Goal: Check status: Check status

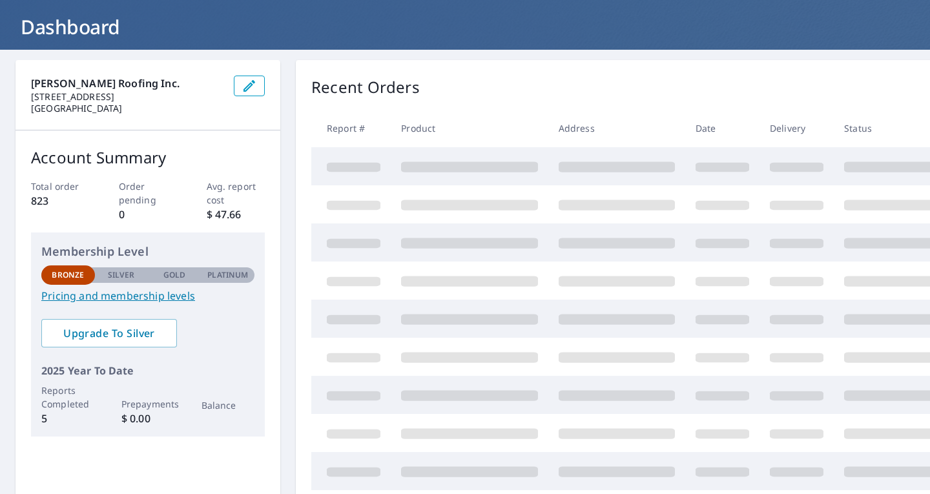
scroll to position [65, 0]
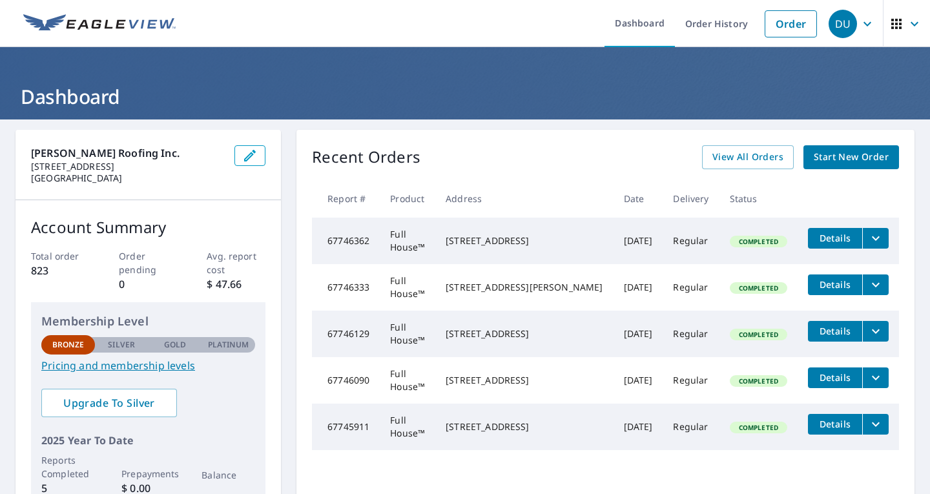
click at [523, 136] on div "Recent Orders View All Orders Start New Order Report # Product Address Date Del…" at bounding box center [605, 326] width 618 height 392
click at [675, 26] on link "Order History" at bounding box center [716, 23] width 83 height 47
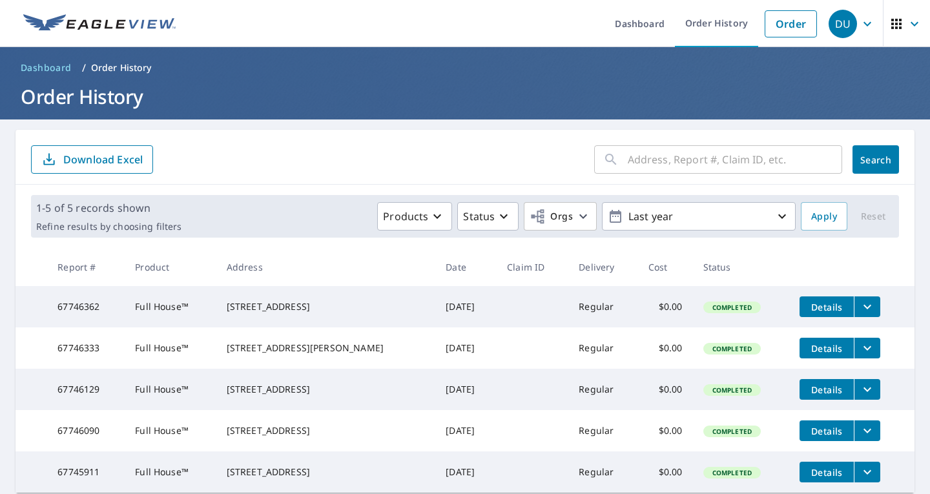
click at [265, 159] on form "​ Search Download Excel" at bounding box center [465, 159] width 868 height 28
click at [651, 220] on p "Last year" at bounding box center [698, 216] width 151 height 23
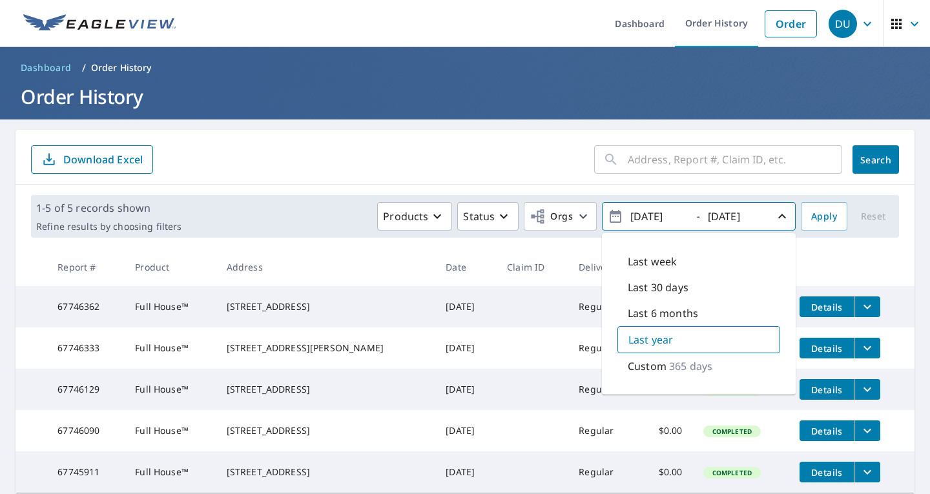
click at [530, 153] on form "​ Search Download Excel" at bounding box center [465, 159] width 868 height 28
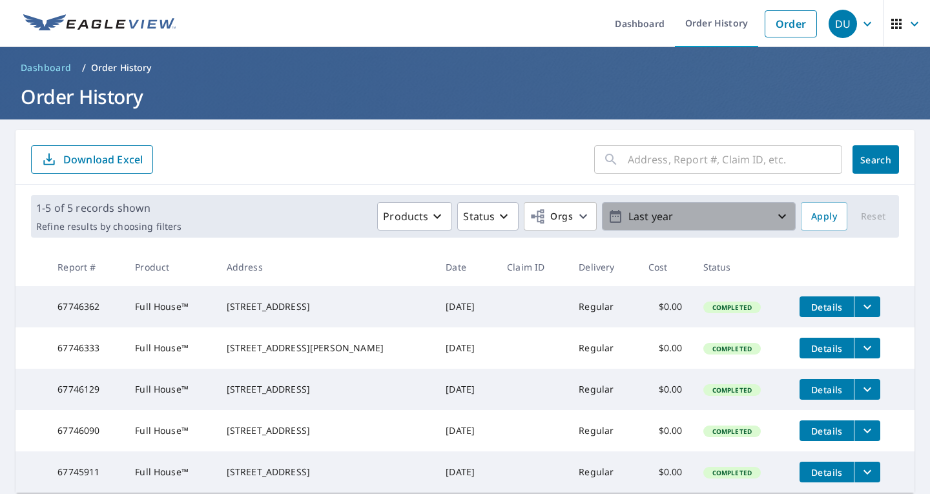
click at [778, 211] on icon "button" at bounding box center [782, 217] width 16 height 16
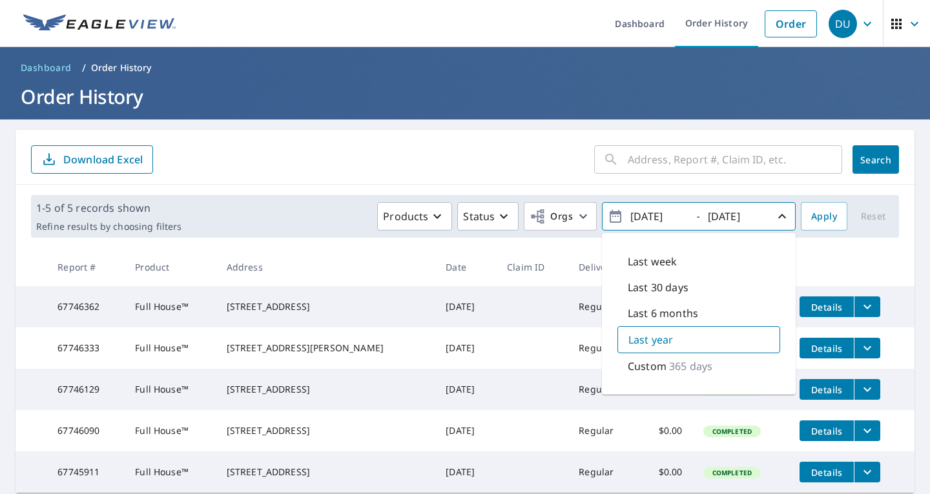
click at [567, 125] on main "​ Search Download Excel 1-5 of 5 records shown Refine results by choosing filte…" at bounding box center [465, 311] width 930 height 384
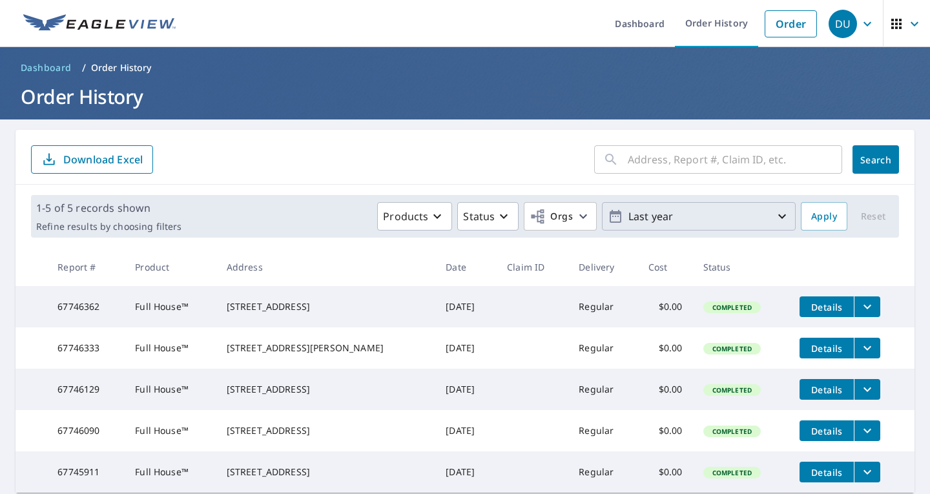
click at [312, 178] on div "​ Search Download Excel" at bounding box center [465, 157] width 899 height 55
click at [287, 181] on div "​ Search Download Excel" at bounding box center [465, 157] width 899 height 55
click at [382, 146] on form "​ Search Download Excel" at bounding box center [465, 159] width 868 height 28
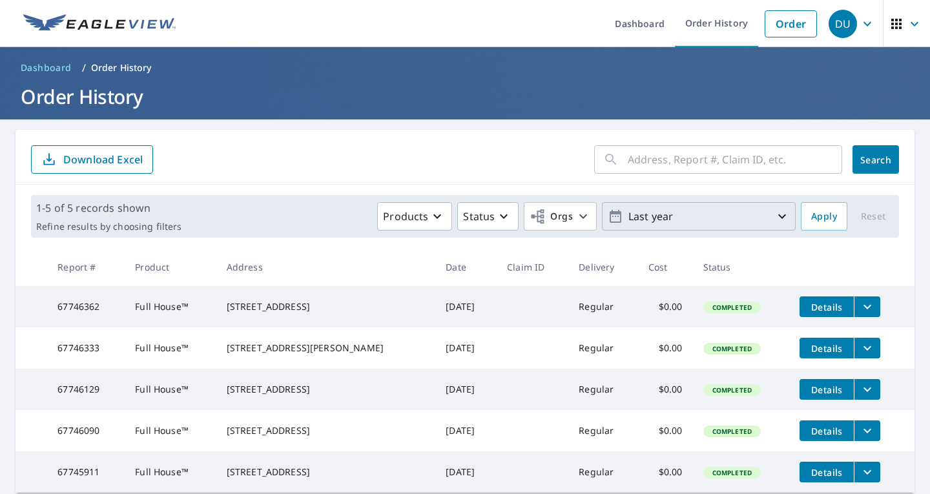
scroll to position [68, 0]
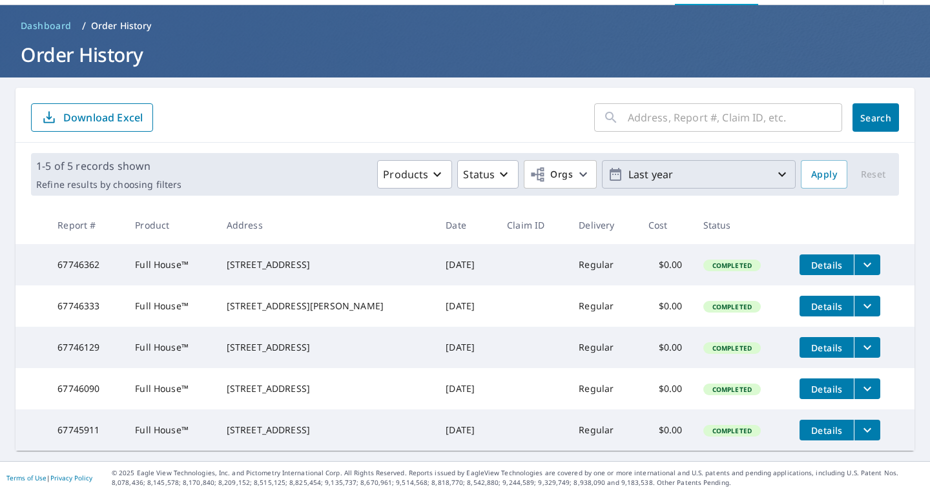
click at [637, 163] on p "Last year" at bounding box center [698, 174] width 151 height 23
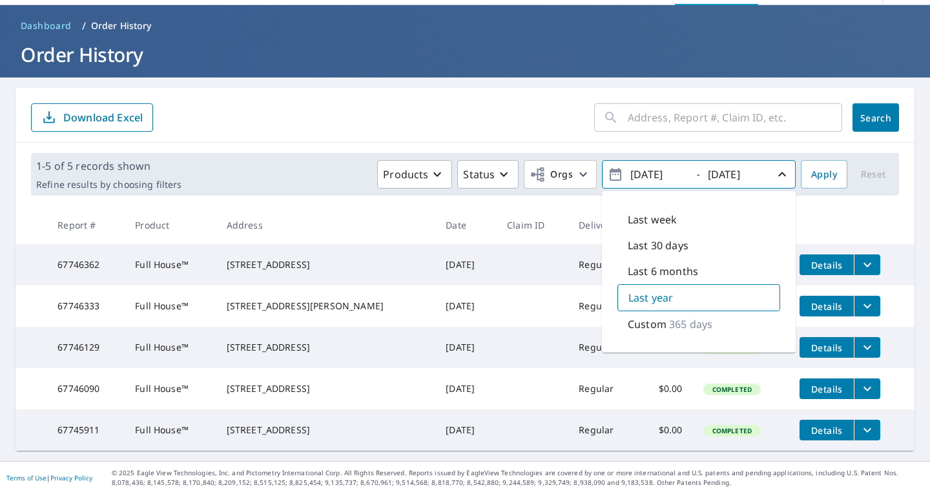
click at [669, 316] on p "365 days" at bounding box center [690, 324] width 43 height 16
click at [670, 316] on p "365 days" at bounding box center [691, 324] width 43 height 16
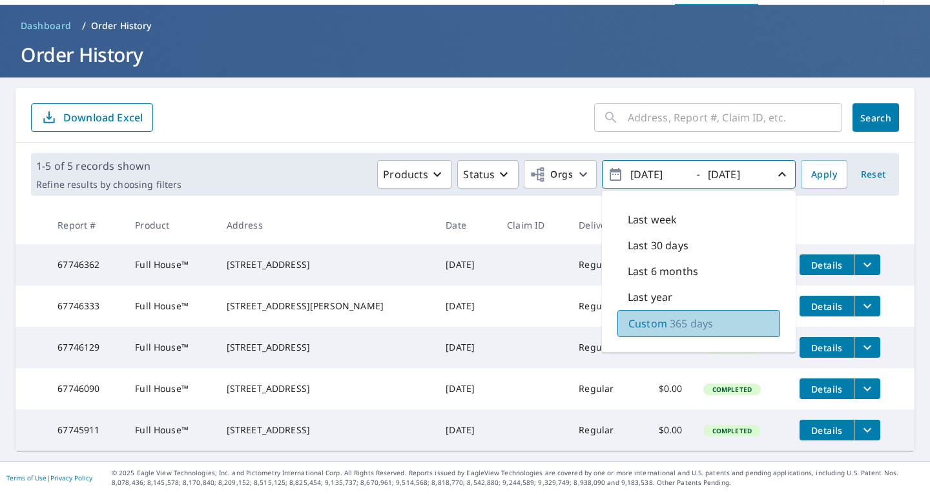
click at [647, 316] on p "Custom" at bounding box center [647, 324] width 39 height 16
click at [628, 310] on div "Custom 365 days" at bounding box center [698, 323] width 163 height 27
click at [630, 316] on p "Custom" at bounding box center [647, 324] width 39 height 16
click at [649, 99] on input "text" at bounding box center [735, 117] width 214 height 36
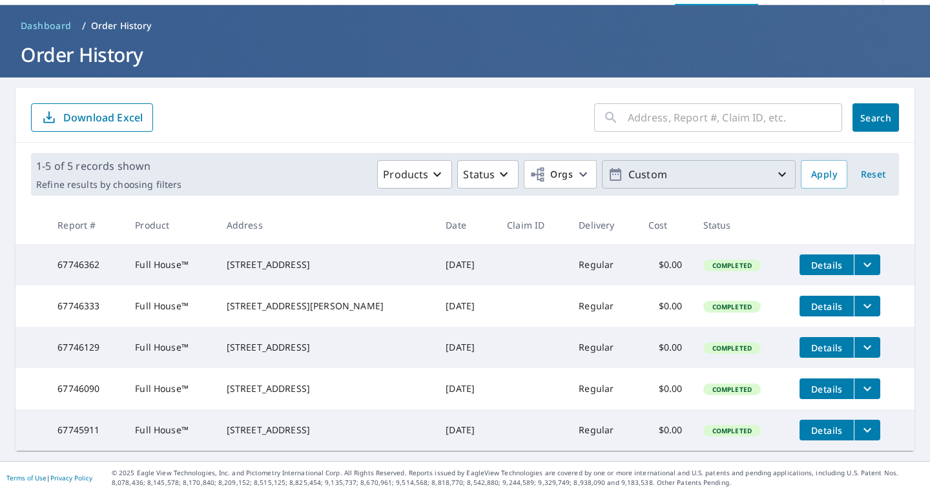
click at [632, 99] on input "text" at bounding box center [735, 117] width 214 height 36
click at [658, 99] on input "text" at bounding box center [735, 117] width 214 height 36
paste input "935 Honeysuckle Drive"
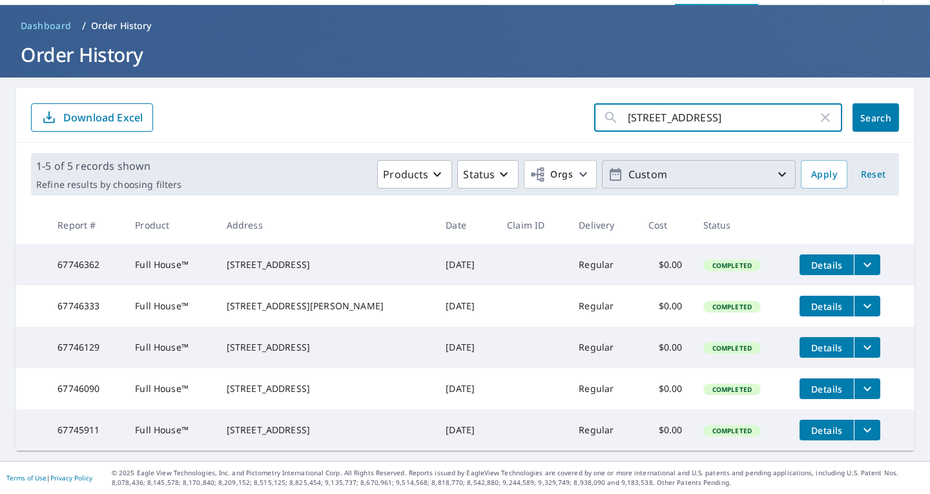
type input "935 Honeysuckle Drive"
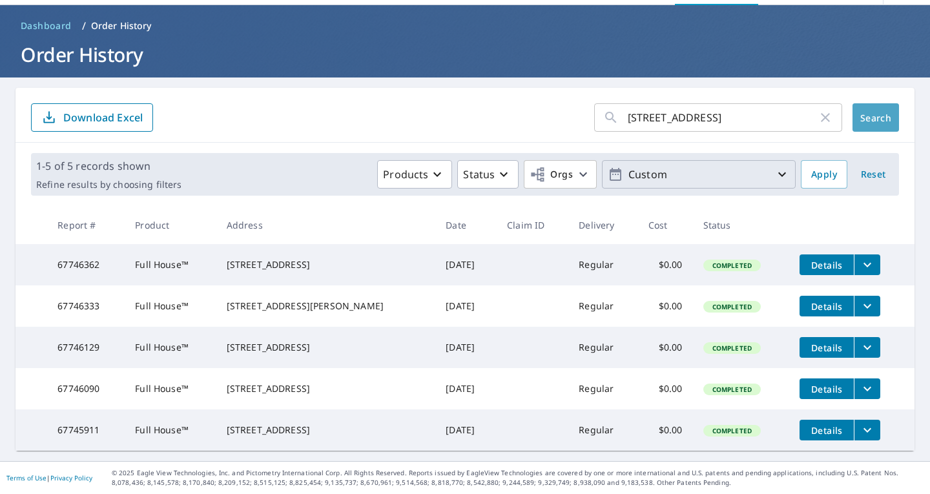
click at [874, 103] on button "Search" at bounding box center [876, 117] width 47 height 28
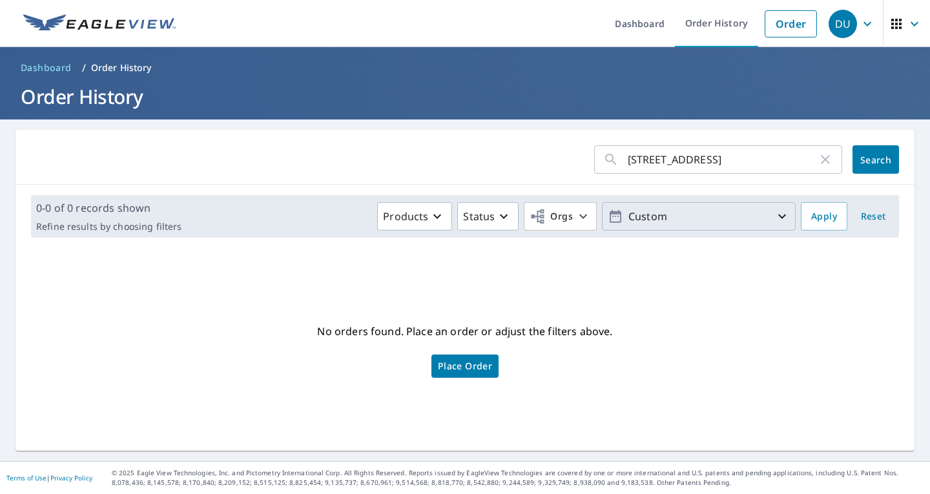
click at [774, 220] on icon "button" at bounding box center [782, 217] width 16 height 16
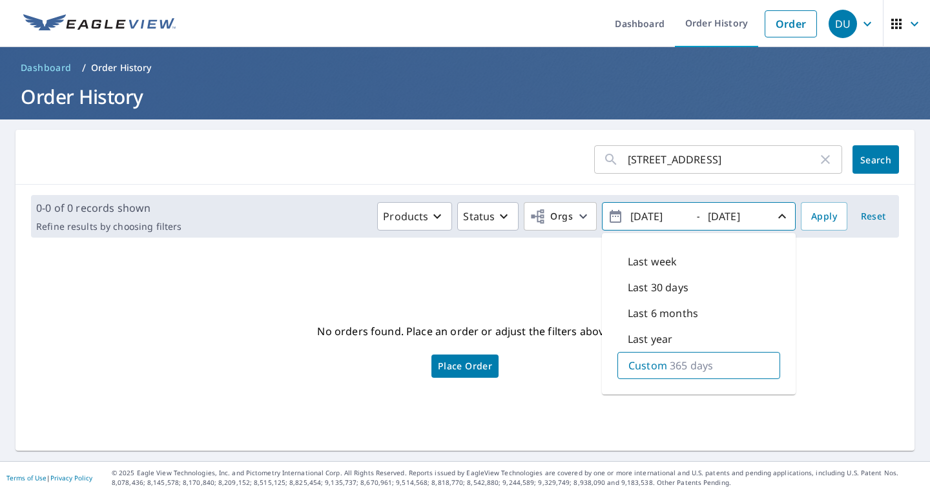
click at [444, 146] on form "935 Honeysuckle Drive ​ Search" at bounding box center [465, 159] width 868 height 28
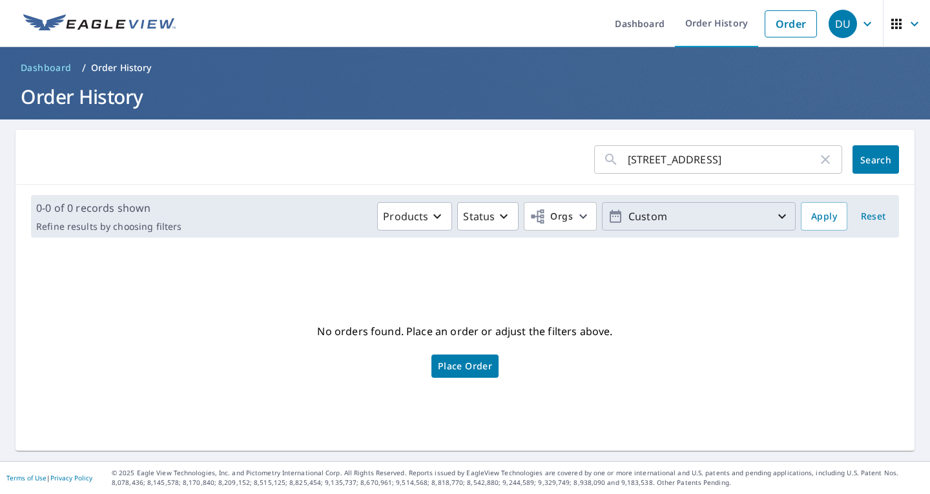
click at [675, 220] on p "Custom" at bounding box center [698, 216] width 151 height 23
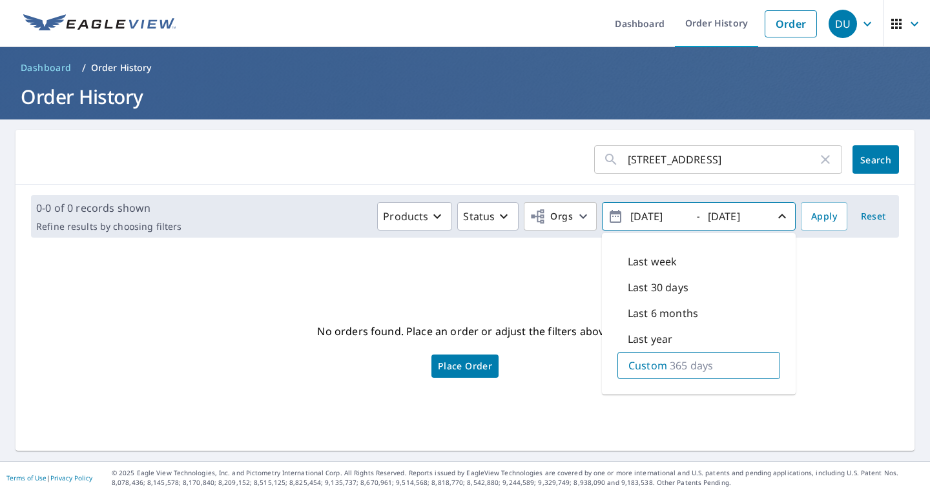
drag, startPoint x: 675, startPoint y: 212, endPoint x: 614, endPoint y: 230, distance: 63.2
click at [614, 230] on button "2024/10/07 - 2025/10/07" at bounding box center [699, 216] width 194 height 28
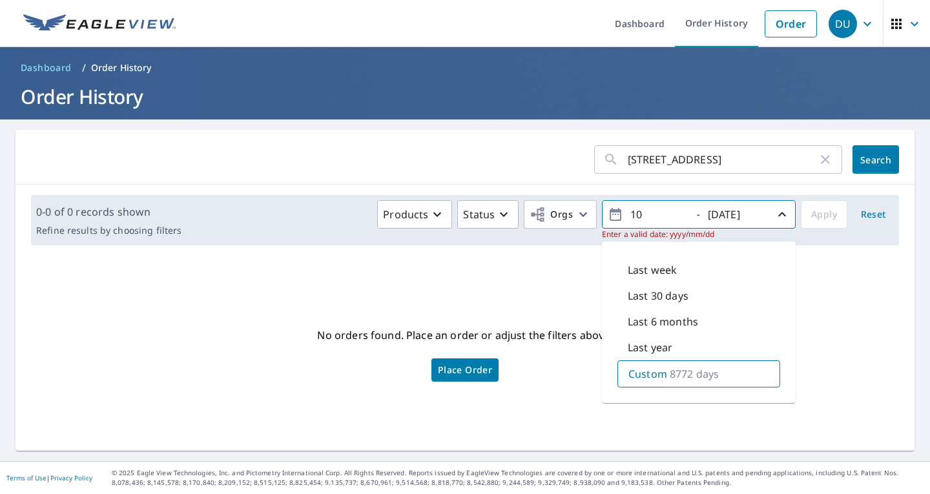
type input "1"
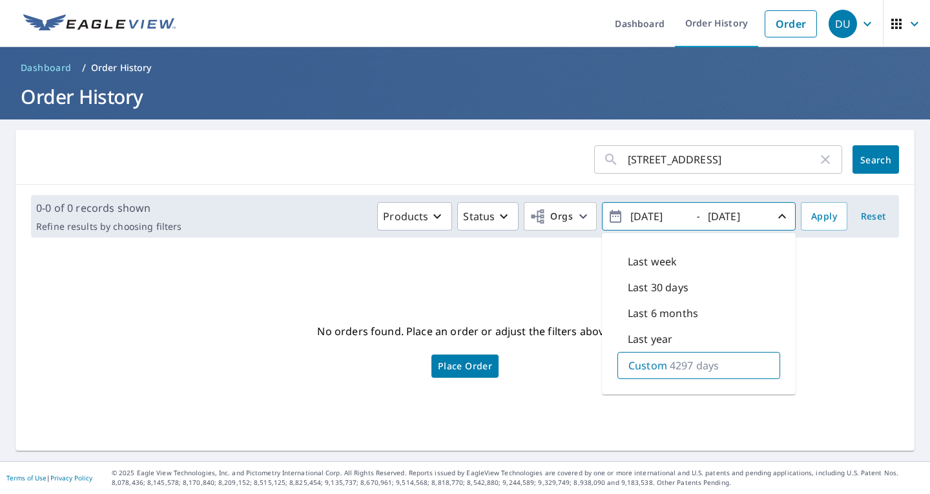
type input "2014/01/01"
click at [752, 218] on input "2025/10/07" at bounding box center [735, 216] width 63 height 21
type input "2015/01/01"
click at [815, 226] on button "Apply" at bounding box center [824, 216] width 47 height 28
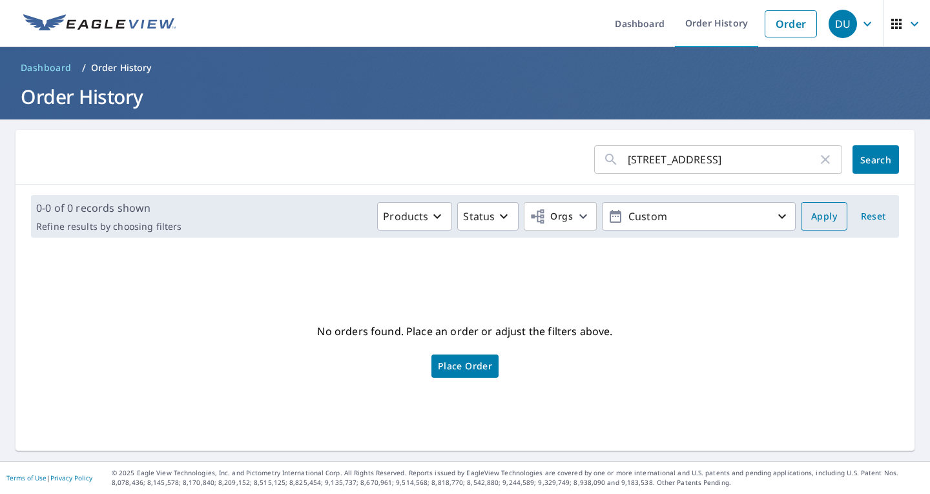
click at [811, 215] on span "Apply" at bounding box center [824, 217] width 26 height 16
click at [863, 162] on span "Search" at bounding box center [876, 160] width 26 height 12
click at [840, 313] on div "No orders found. Place an order or adjust the filters above. Place Order" at bounding box center [465, 349] width 878 height 182
